Goal: Navigation & Orientation: Find specific page/section

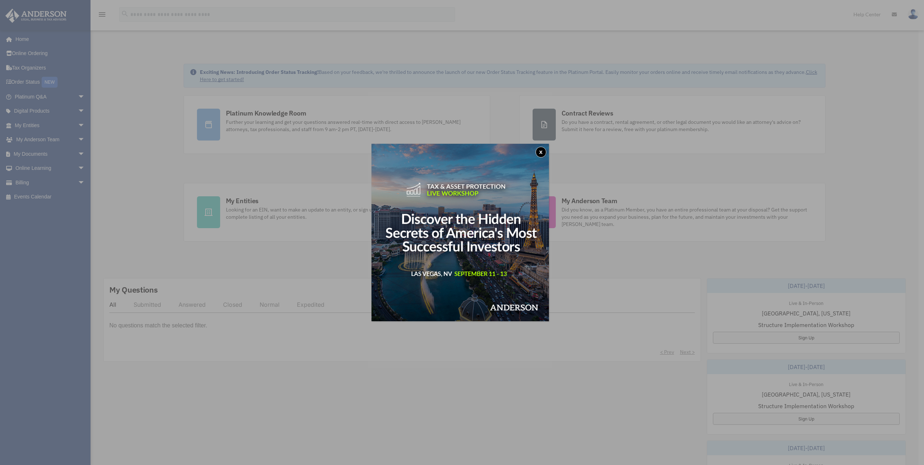
click at [250, 201] on div "x" at bounding box center [462, 232] width 924 height 465
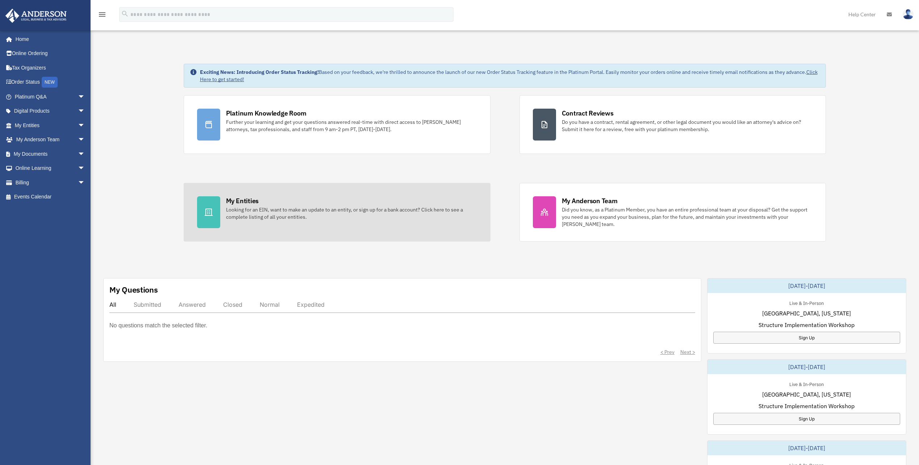
click at [237, 199] on div "My Entities" at bounding box center [242, 200] width 33 height 9
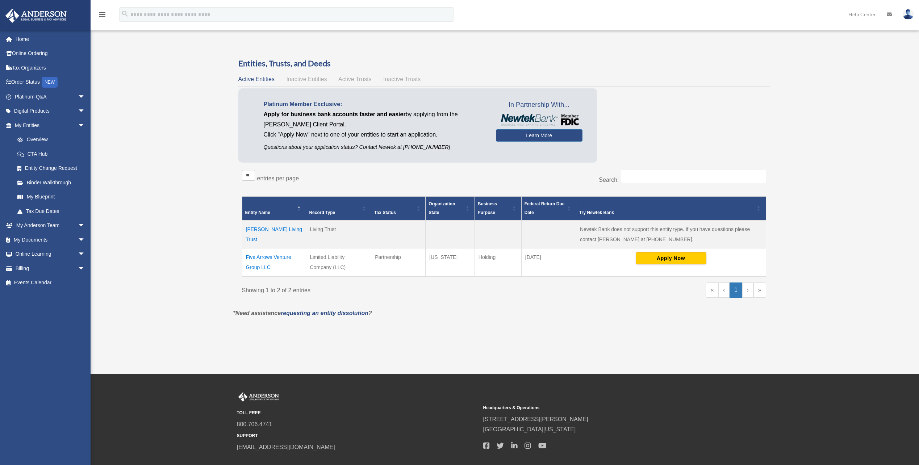
click at [271, 256] on td "Five Arrows Venture Group LLC" at bounding box center [274, 263] width 64 height 28
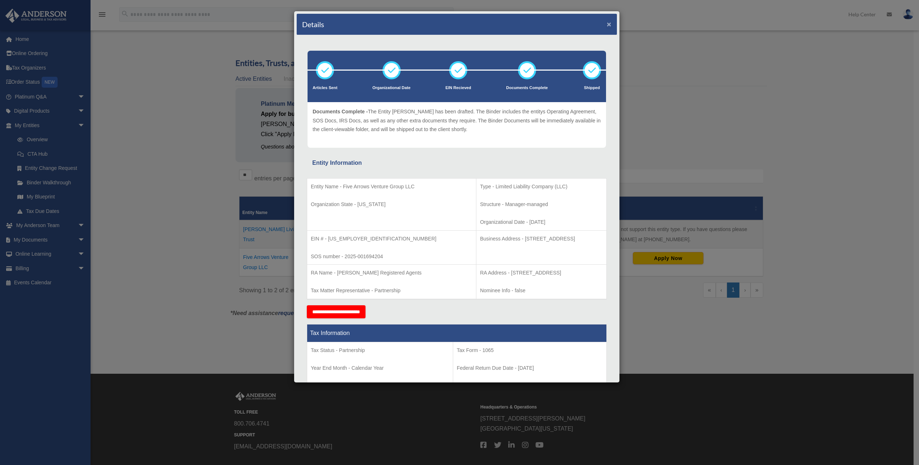
click at [607, 23] on button "×" at bounding box center [609, 24] width 5 height 8
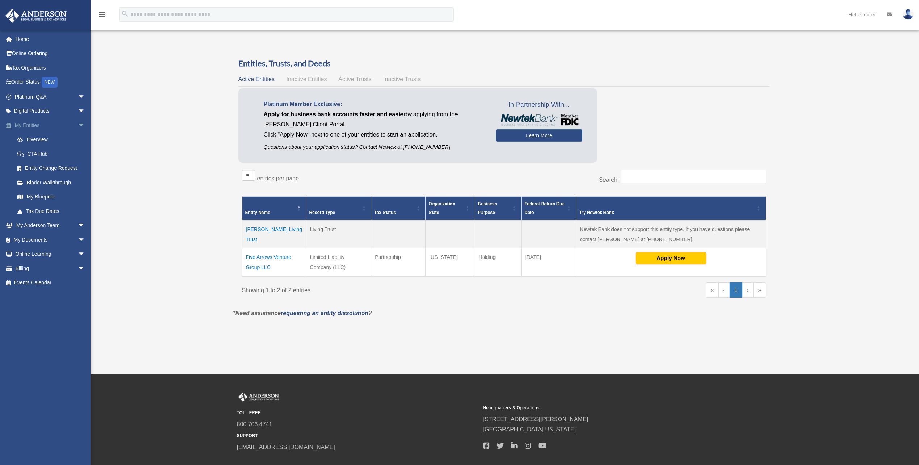
click at [78, 124] on span "arrow_drop_down" at bounding box center [85, 125] width 14 height 15
click at [31, 125] on link "My Entities arrow_drop_up" at bounding box center [50, 125] width 91 height 14
click at [37, 140] on link "My Anderson Team arrow_drop_down" at bounding box center [50, 140] width 91 height 14
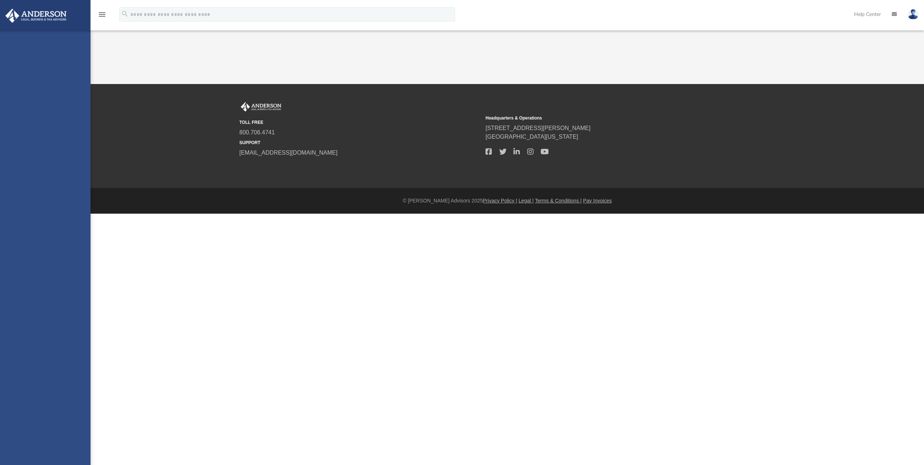
click at [37, 149] on div "harcher@fixht.com Sign Out harcher@fixht.com Home Online Ordering Tax Organizer…" at bounding box center [45, 262] width 91 height 465
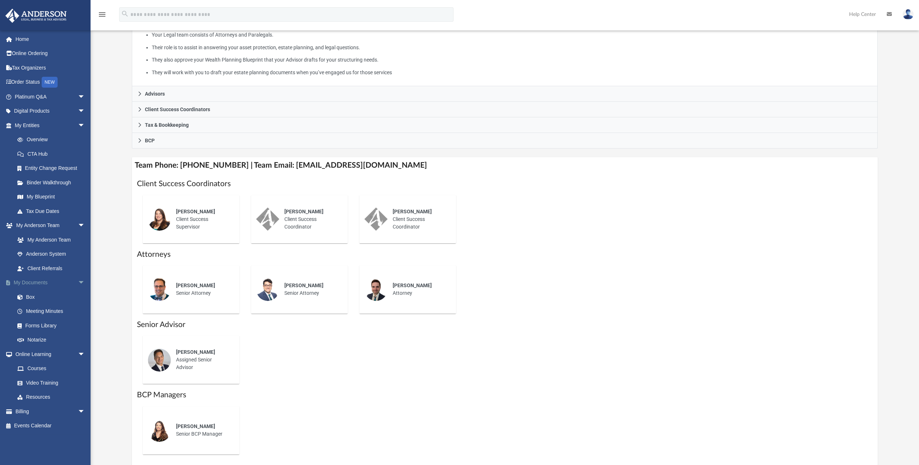
scroll to position [181, 0]
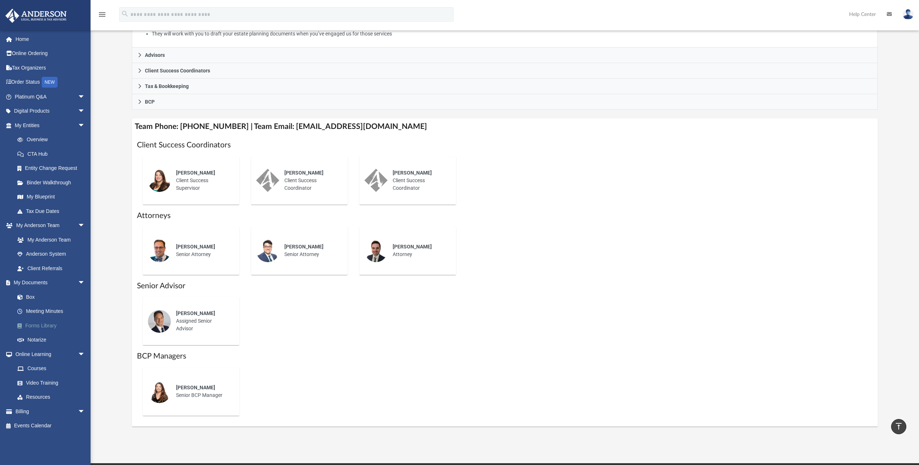
click at [46, 327] on link "Forms Library" at bounding box center [53, 325] width 86 height 14
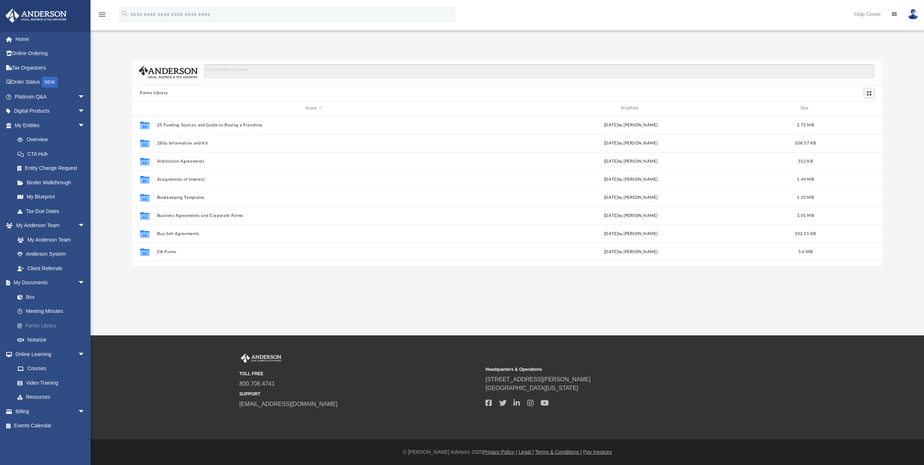
scroll to position [159, 745]
click at [31, 295] on link "Box" at bounding box center [53, 297] width 86 height 14
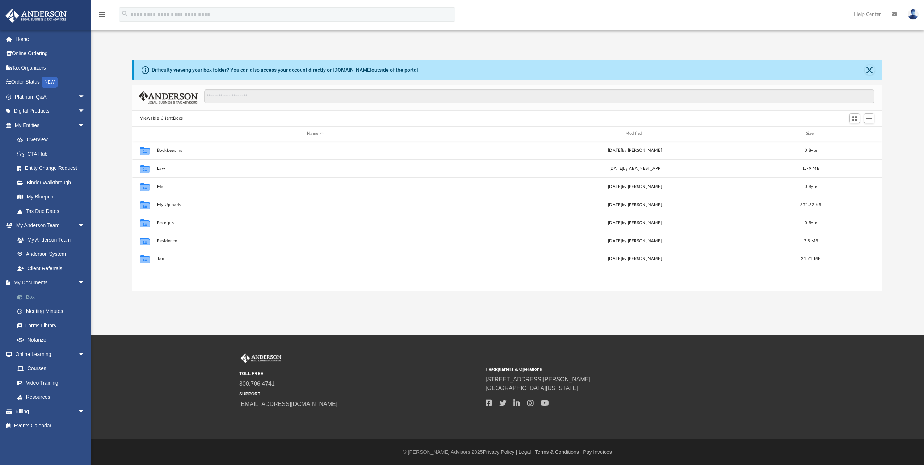
scroll to position [159, 745]
click at [43, 397] on link "Resources" at bounding box center [53, 397] width 86 height 14
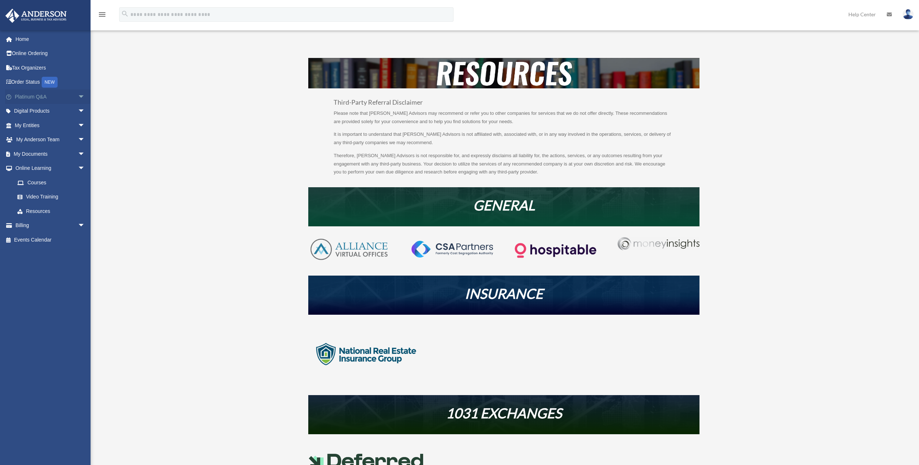
click at [33, 98] on link "Platinum Q&A arrow_drop_down" at bounding box center [50, 96] width 91 height 14
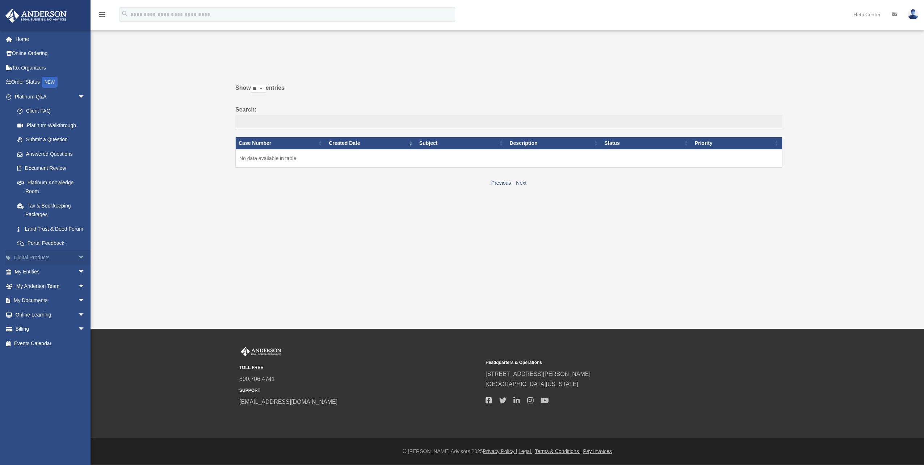
click at [36, 265] on link "Digital Products arrow_drop_down" at bounding box center [50, 257] width 91 height 14
